Goal: Find specific page/section: Find specific page/section

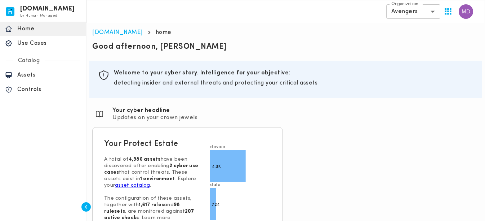
click at [31, 74] on p "Assets" at bounding box center [49, 74] width 64 height 7
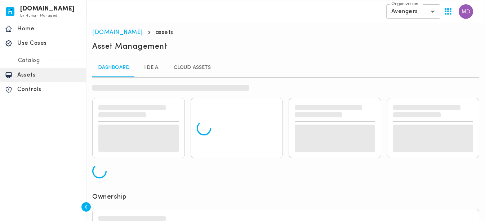
click at [145, 69] on link "I.DE.A." at bounding box center [151, 67] width 32 height 17
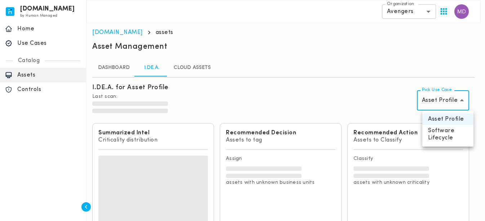
click at [440, 106] on body "[DOMAIN_NAME] by Human Managed {"resourceSet":[{"resourceId":"invicta-io/web/na…" at bounding box center [242, 165] width 485 height 331
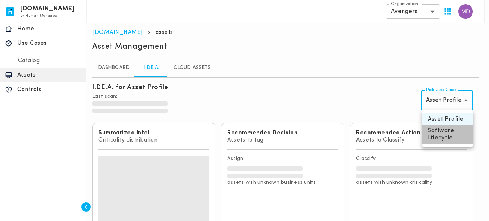
click at [436, 138] on li "Software Lifecycle" at bounding box center [447, 134] width 51 height 19
type input "********"
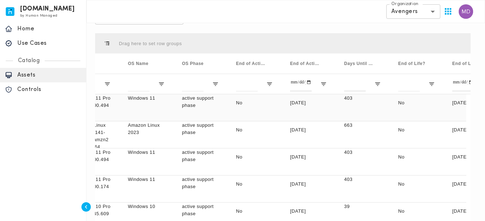
scroll to position [0, 360]
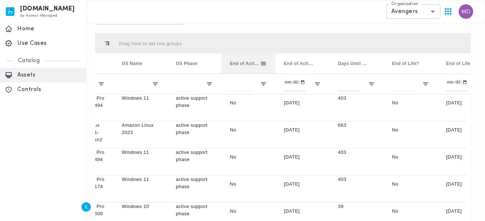
click at [242, 68] on div "End of Active Support?" at bounding box center [245, 63] width 30 height 17
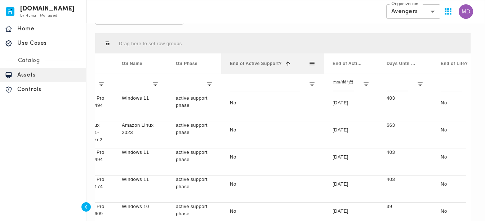
drag, startPoint x: 275, startPoint y: 66, endPoint x: 324, endPoint y: 66, distance: 48.7
click at [324, 66] on div at bounding box center [324, 63] width 3 height 20
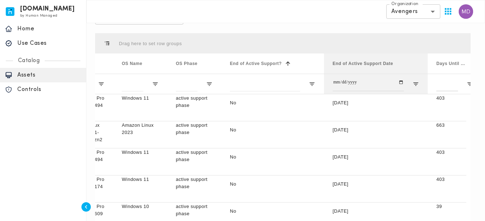
drag, startPoint x: 378, startPoint y: 64, endPoint x: 428, endPoint y: 74, distance: 50.6
click at [428, 74] on div "Lifecycle Phase OS OS Name OS Phase" at bounding box center [191, 73] width 913 height 40
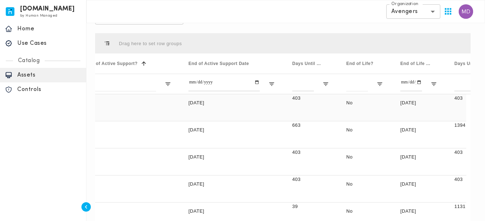
scroll to position [0, 538]
